Goal: Task Accomplishment & Management: Manage account settings

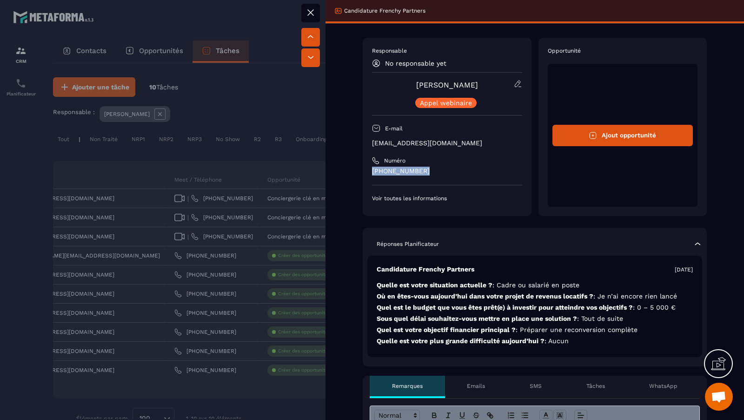
drag, startPoint x: 427, startPoint y: 173, endPoint x: 362, endPoint y: 173, distance: 65.6
copy p "[PHONE_NUMBER]"
click at [249, 235] on div at bounding box center [372, 210] width 744 height 420
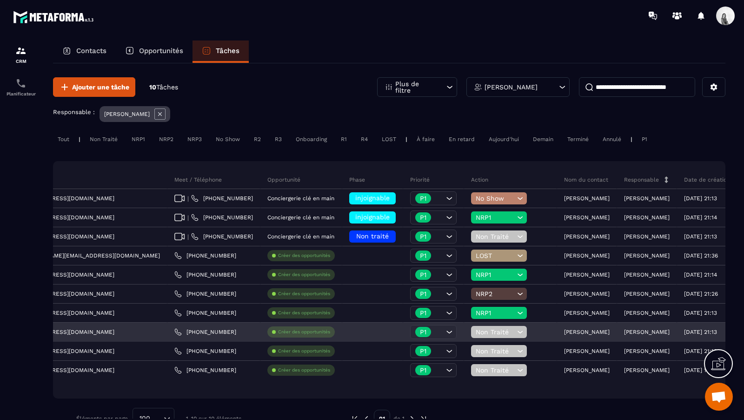
click at [476, 332] on span "Non Traité" at bounding box center [495, 331] width 39 height 7
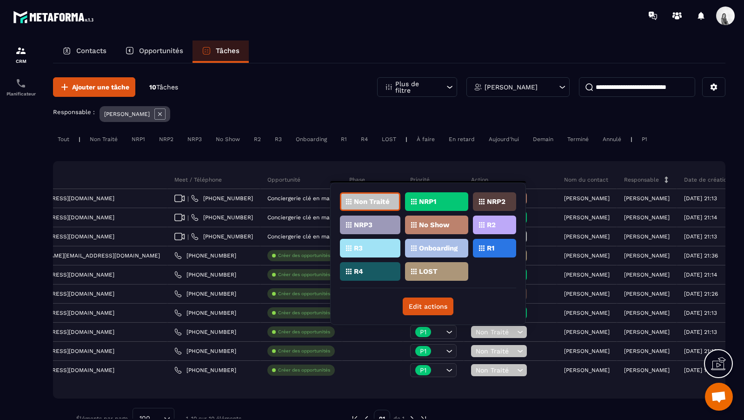
click at [443, 200] on div "NRP1" at bounding box center [436, 201] width 63 height 19
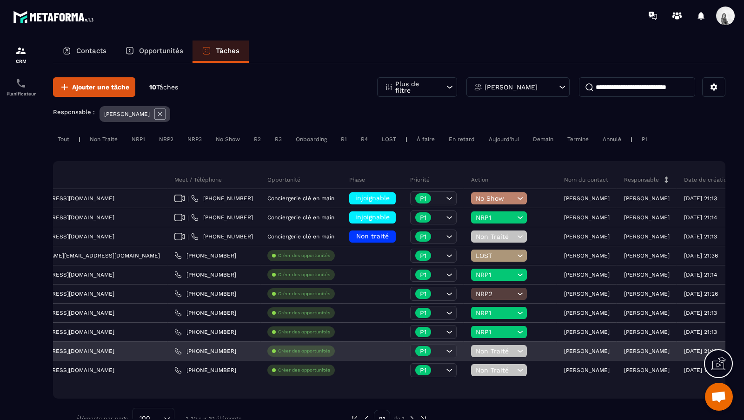
click at [564, 348] on p "[PERSON_NAME]" at bounding box center [587, 350] width 46 height 7
